Goal: Transaction & Acquisition: Download file/media

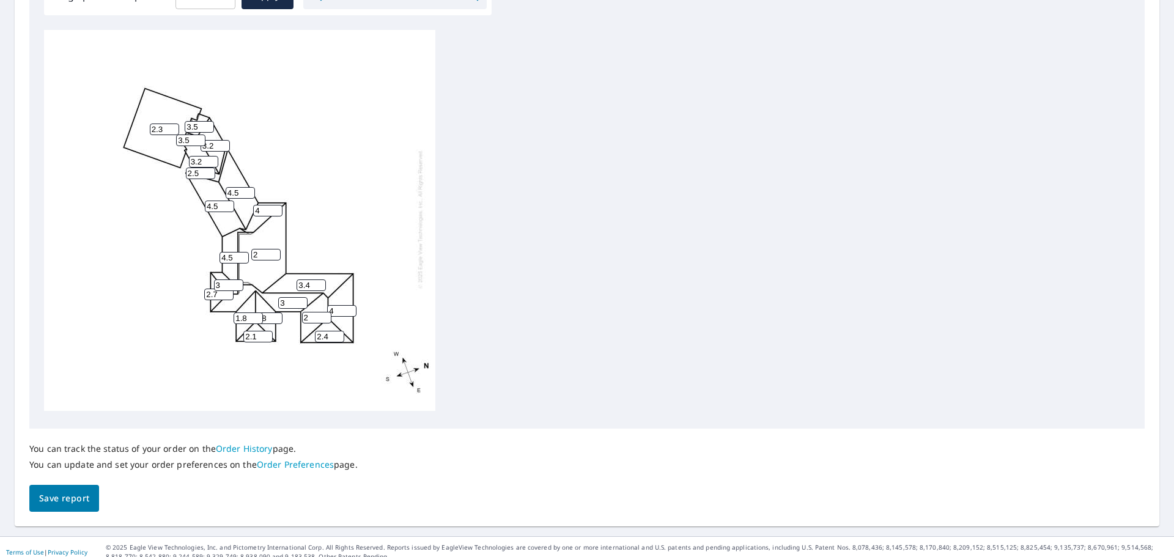
scroll to position [410, 0]
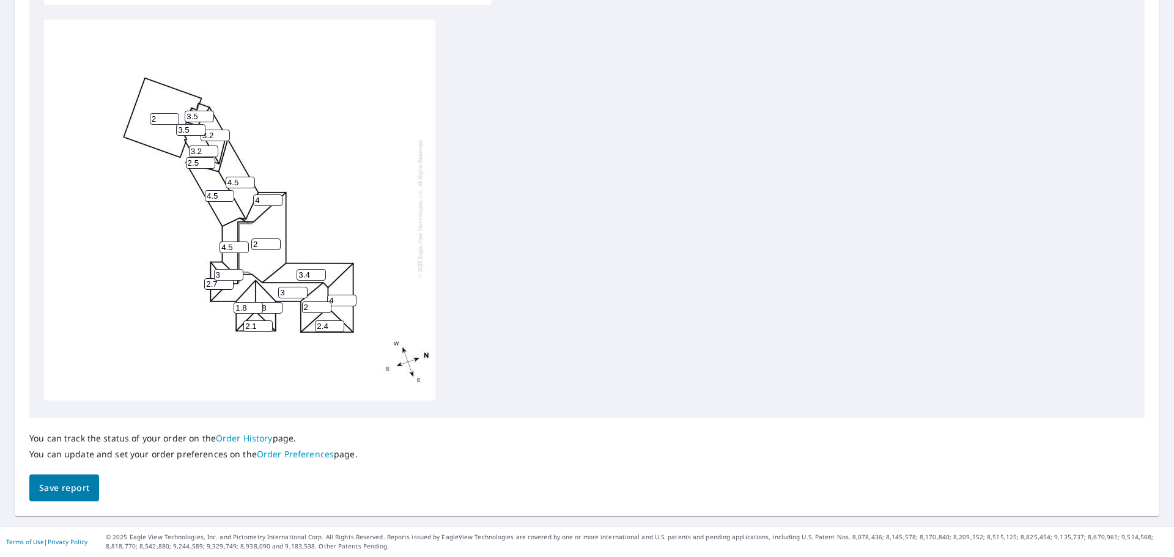
click at [167, 113] on input "2" at bounding box center [164, 119] width 29 height 12
type input "1"
type input "0"
click at [540, 182] on div "0 2 4.5 3 4.5 3.4 4 4.5 2 3.2 2.4 1.8 3.2 1.8 4 2.1 2.7 2.5 3 3.5 3.5" at bounding box center [587, 212] width 1086 height 384
click at [61, 488] on span "Save report" at bounding box center [64, 487] width 50 height 15
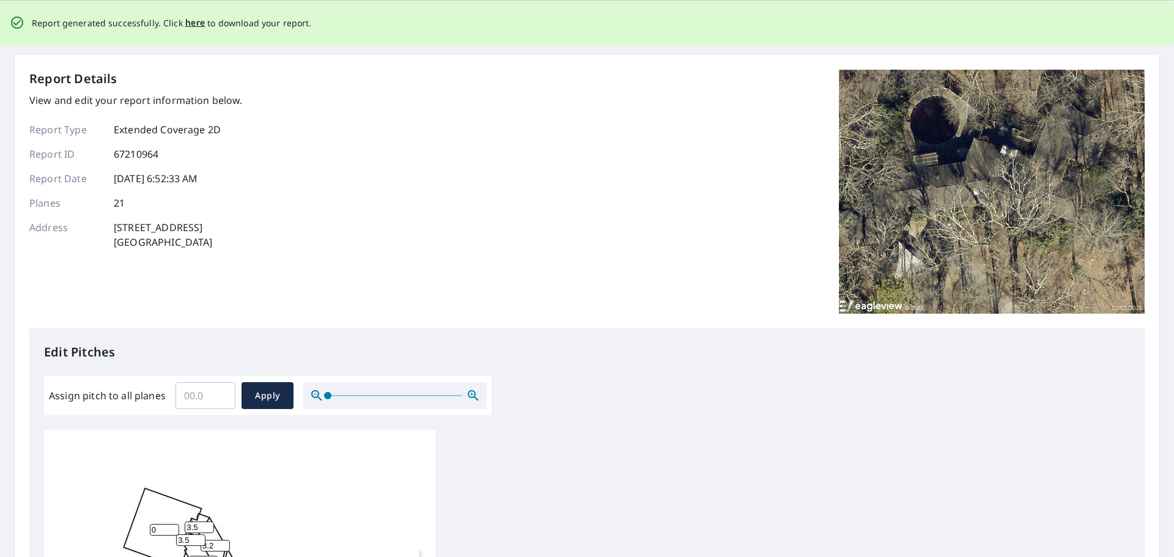
scroll to position [0, 0]
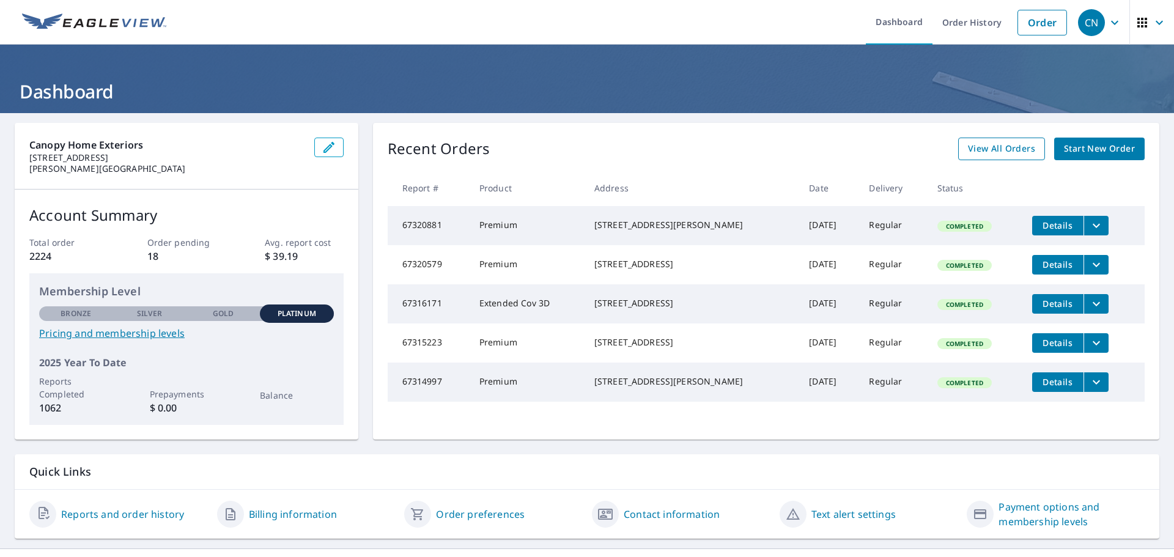
click at [966, 139] on link "View All Orders" at bounding box center [1001, 149] width 87 height 23
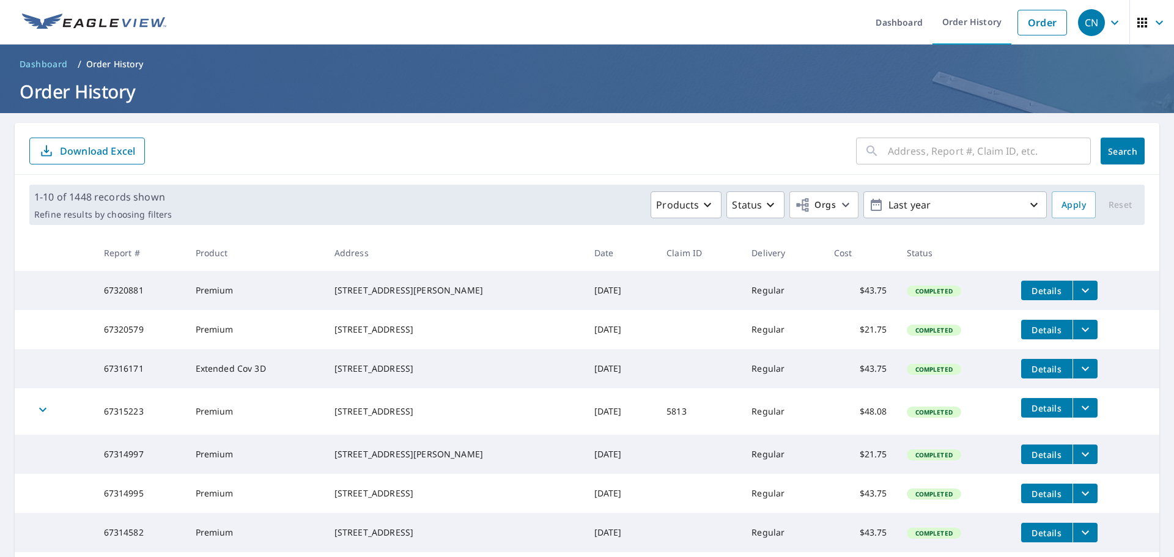
click at [913, 153] on input "text" at bounding box center [989, 151] width 203 height 34
type input "562"
click button "Search" at bounding box center [1122, 151] width 44 height 27
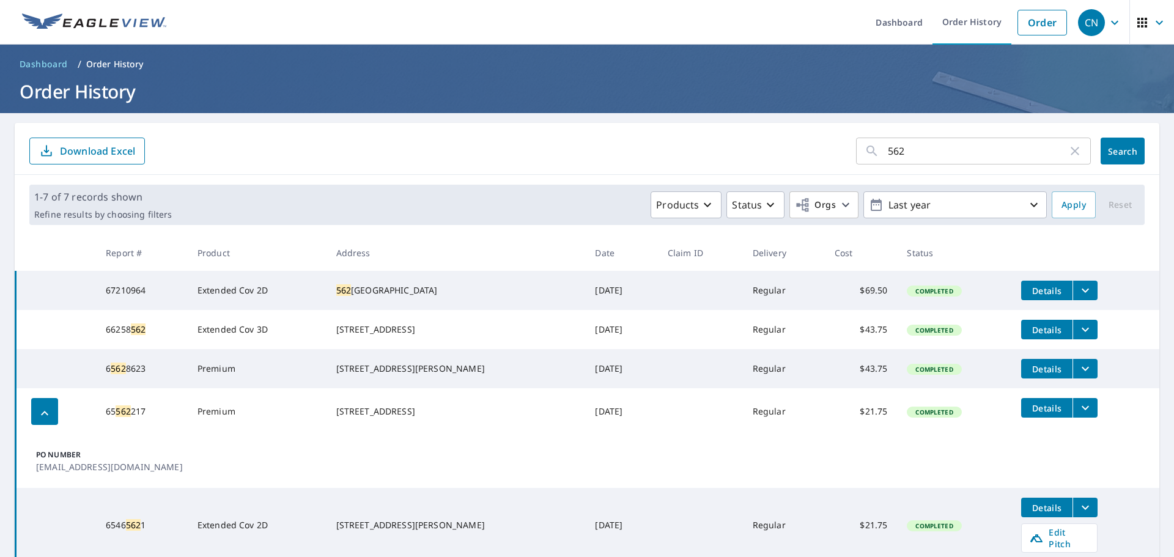
click at [1037, 289] on span "Details" at bounding box center [1046, 291] width 37 height 12
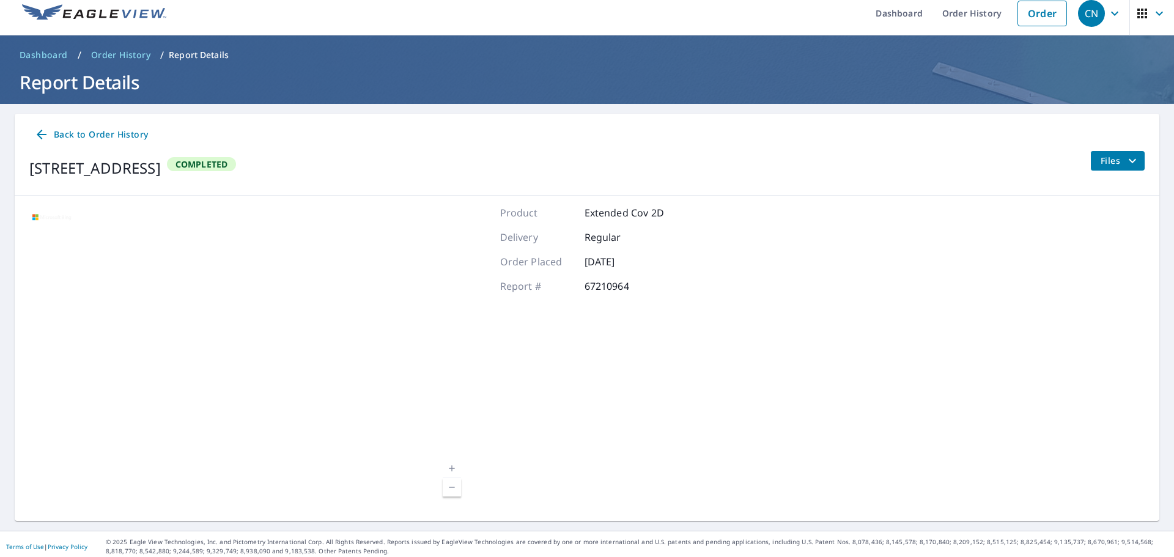
scroll to position [14, 0]
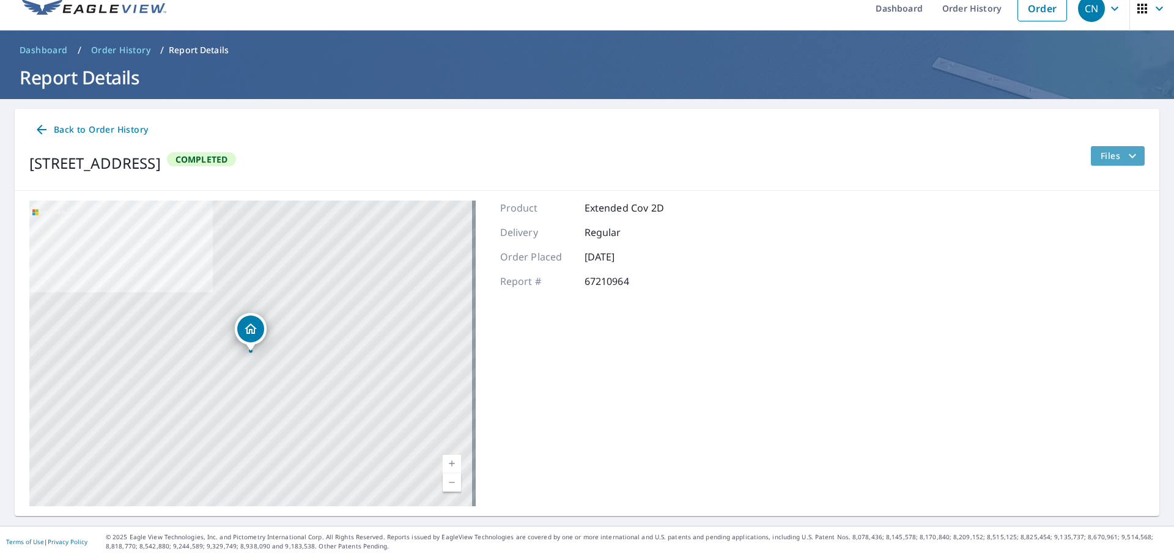
click at [1131, 159] on button "Files" at bounding box center [1117, 156] width 54 height 20
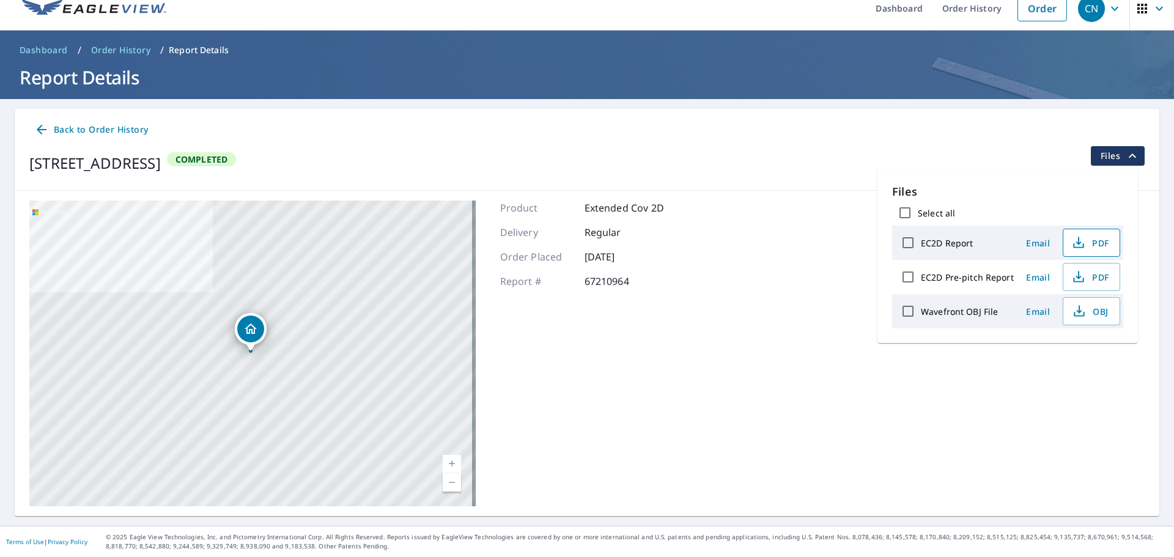
click at [1091, 241] on span "PDF" at bounding box center [1089, 242] width 39 height 15
